Goal: Task Accomplishment & Management: Manage account settings

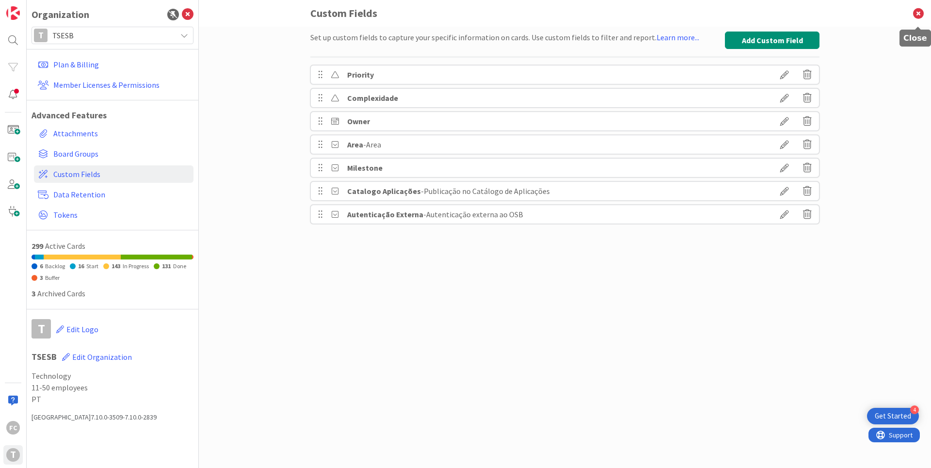
click at [917, 13] on icon at bounding box center [918, 13] width 25 height 27
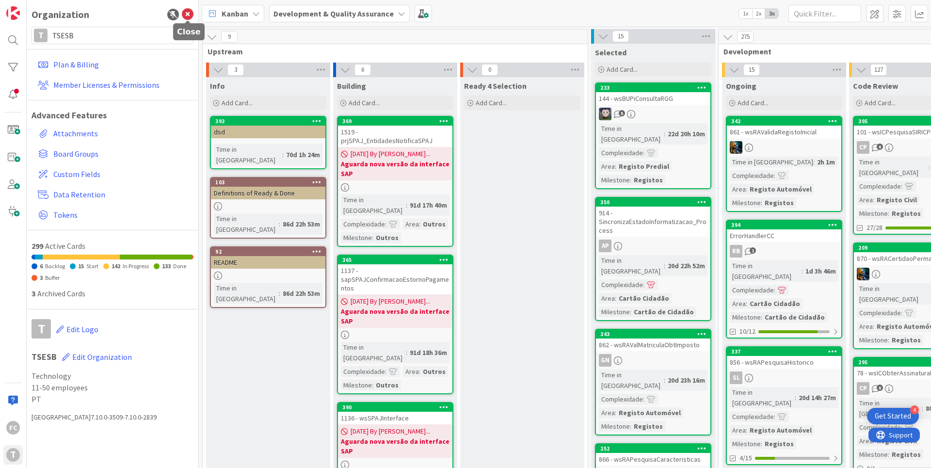
click at [187, 16] on icon at bounding box center [188, 15] width 12 height 12
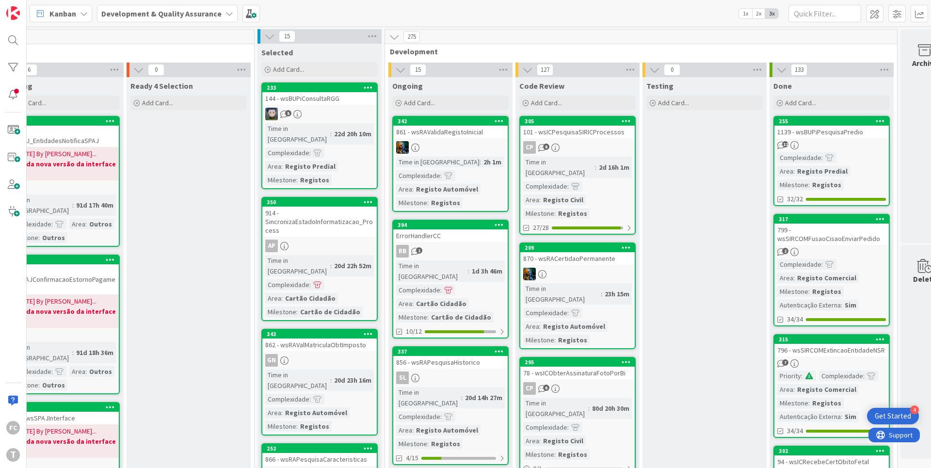
scroll to position [0, 183]
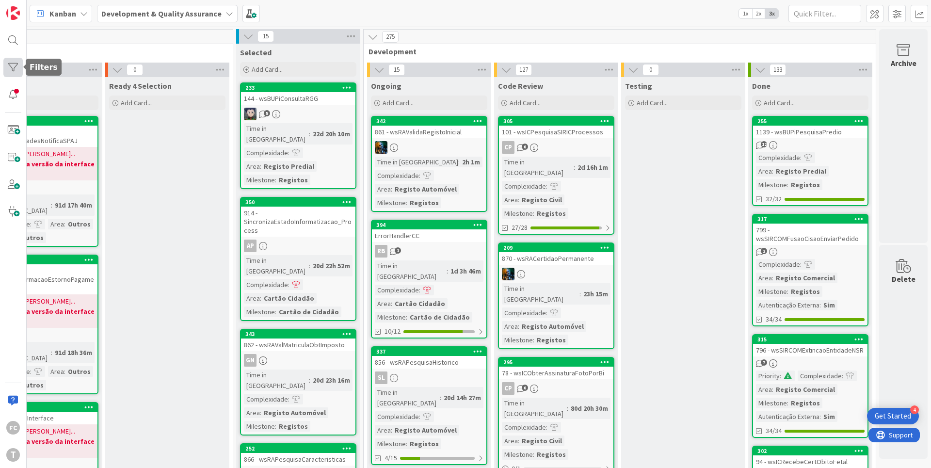
click at [12, 68] on div at bounding box center [12, 67] width 19 height 19
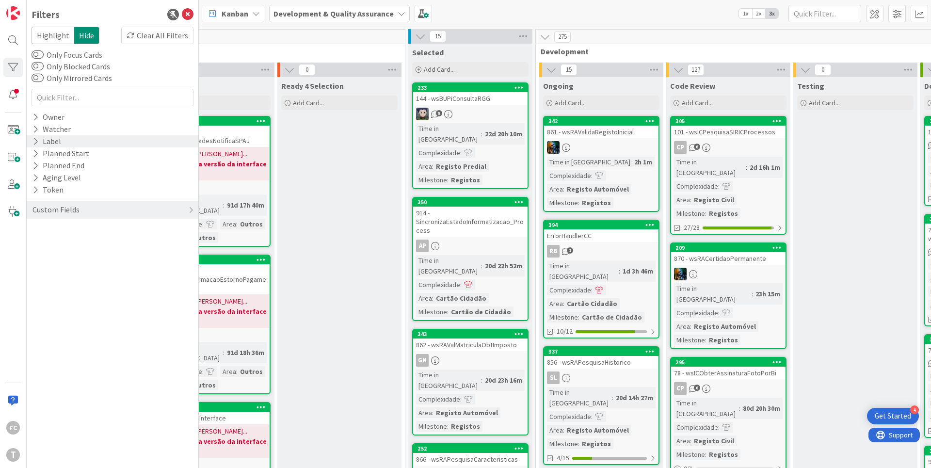
click at [36, 141] on icon at bounding box center [36, 141] width 6 height 8
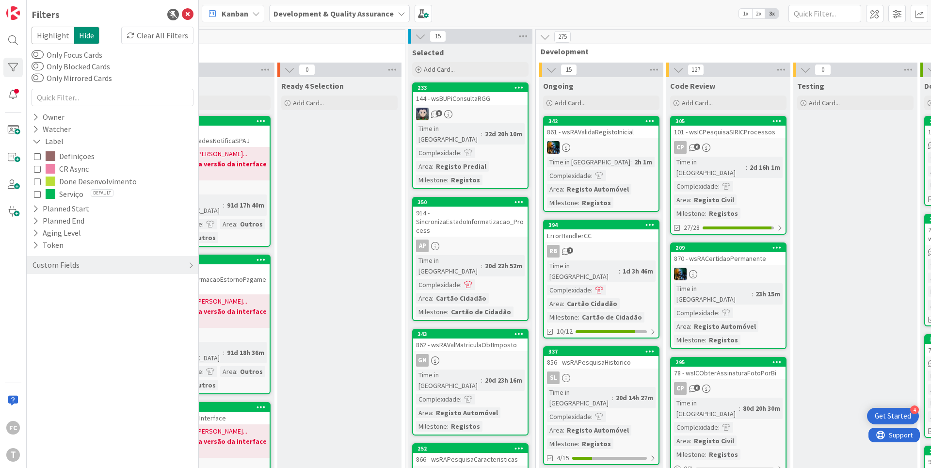
click at [37, 183] on icon at bounding box center [37, 181] width 7 height 7
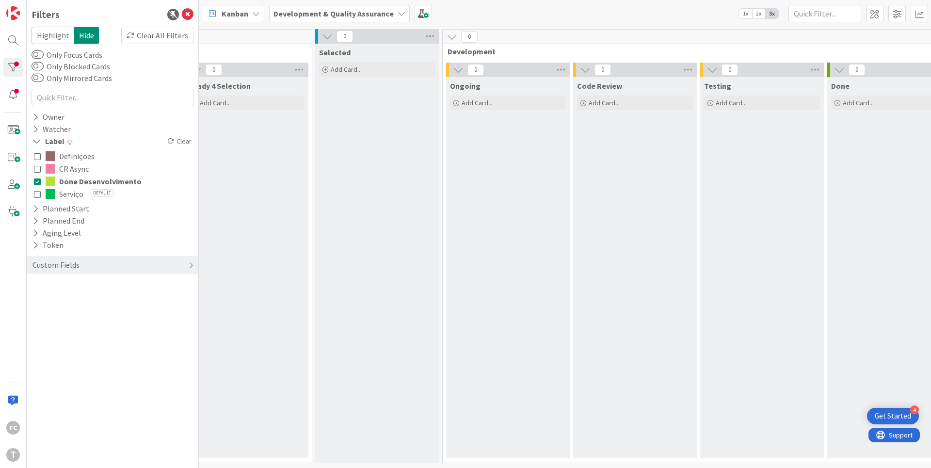
scroll to position [0, 355]
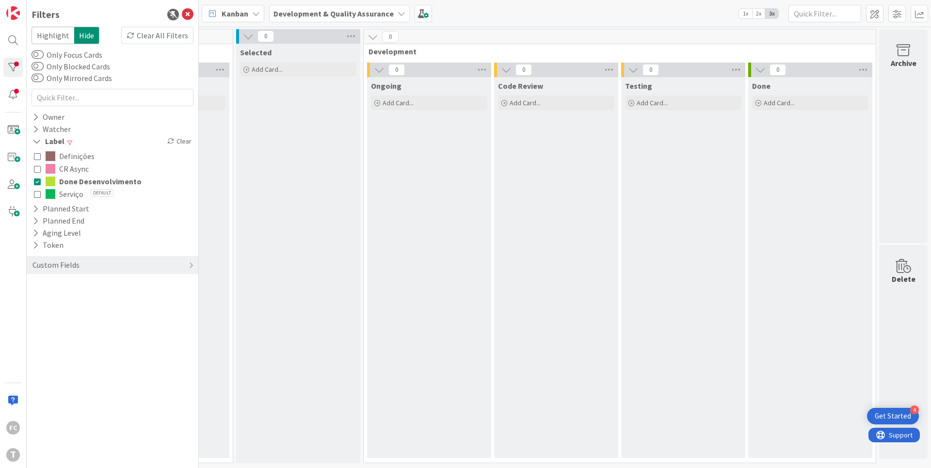
click at [37, 183] on icon at bounding box center [37, 181] width 7 height 7
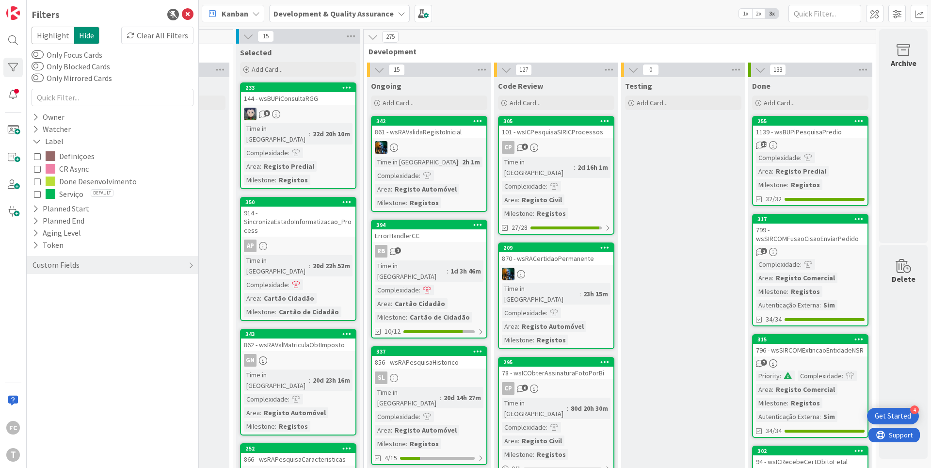
click at [41, 165] on button "CR Async" at bounding box center [112, 169] width 157 height 13
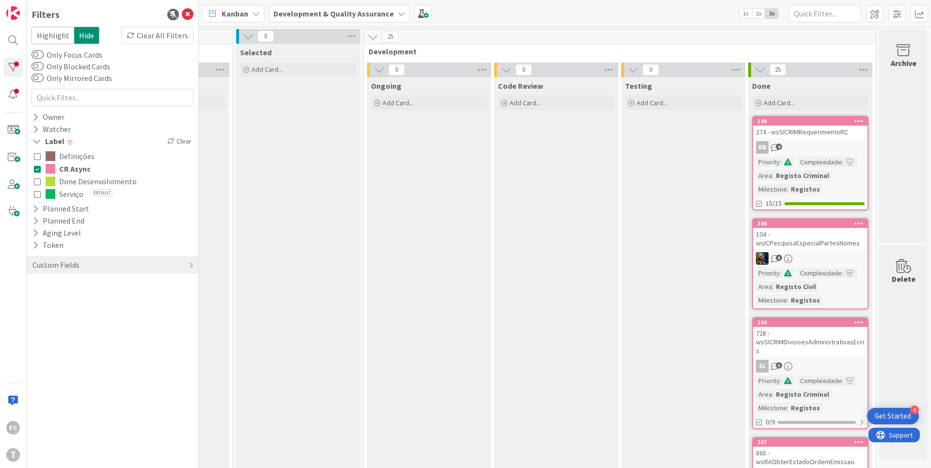
click at [38, 169] on icon at bounding box center [37, 168] width 7 height 7
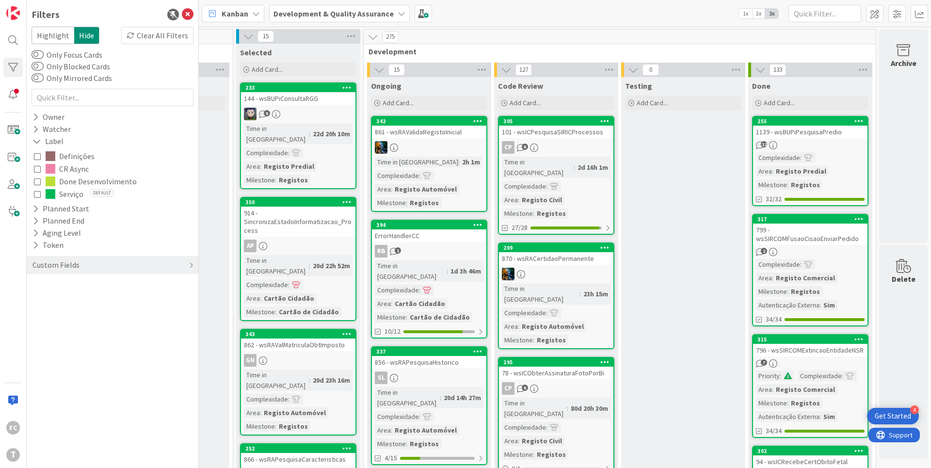
click at [37, 196] on icon at bounding box center [37, 194] width 7 height 7
click at [69, 266] on div "Custom Fields" at bounding box center [56, 265] width 49 height 12
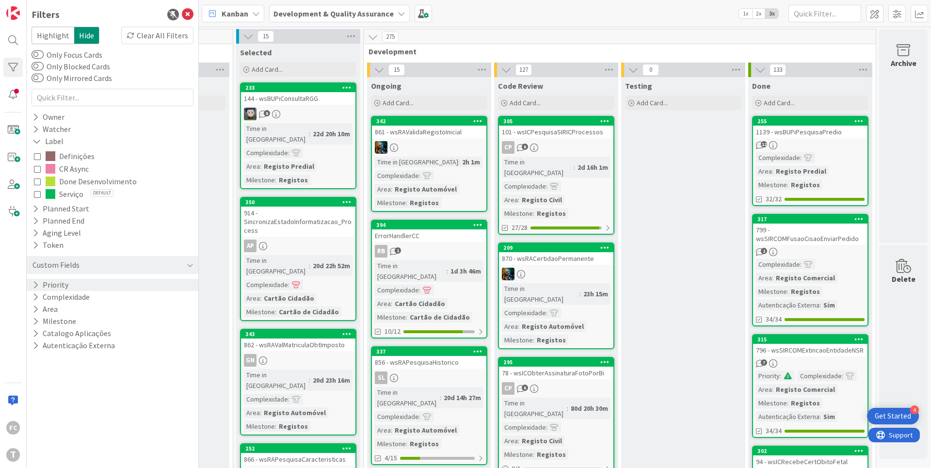
click at [33, 285] on icon at bounding box center [36, 285] width 6 height 8
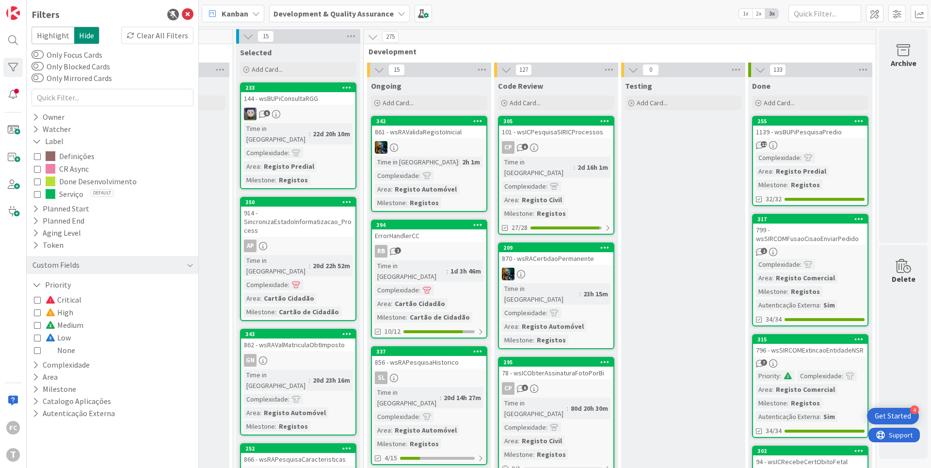
click at [35, 325] on icon at bounding box center [37, 325] width 7 height 7
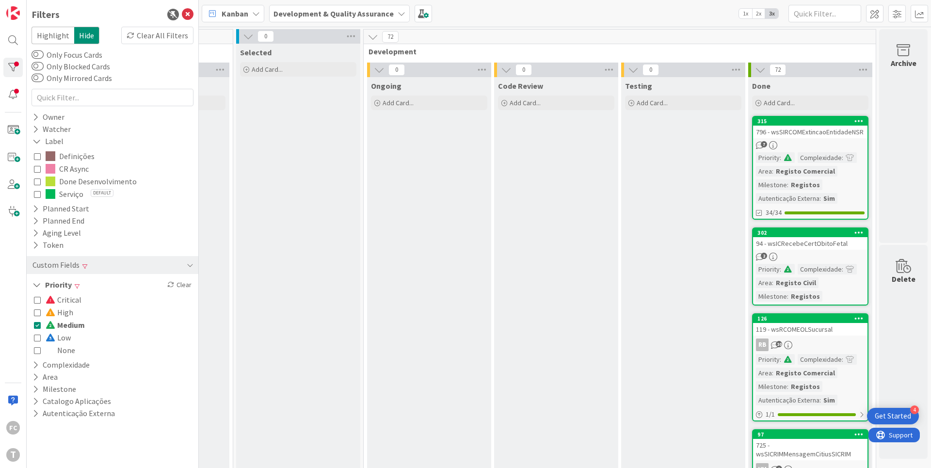
click at [35, 325] on icon at bounding box center [37, 325] width 7 height 7
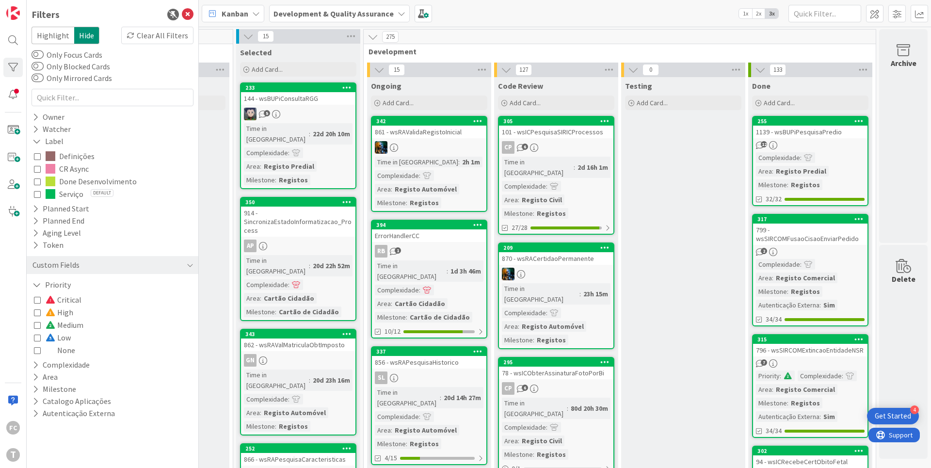
click at [37, 301] on icon at bounding box center [37, 299] width 7 height 7
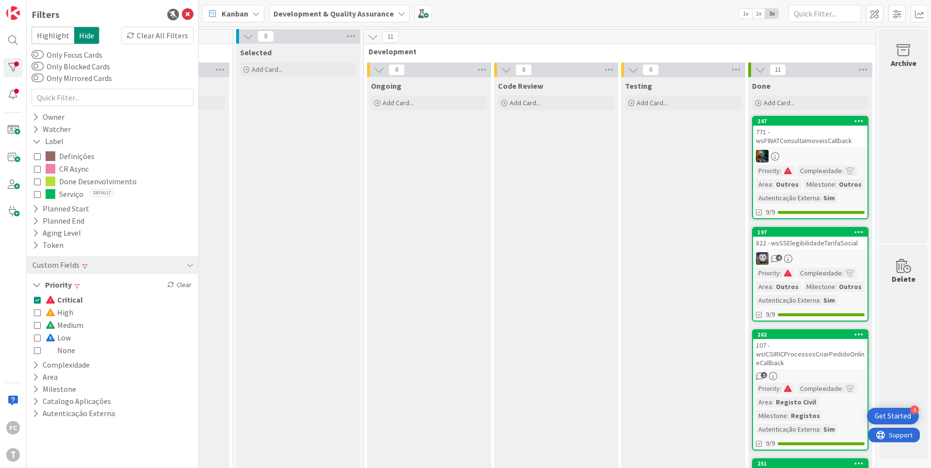
click at [37, 301] on icon at bounding box center [37, 299] width 7 height 7
